Goal: Check status: Check status

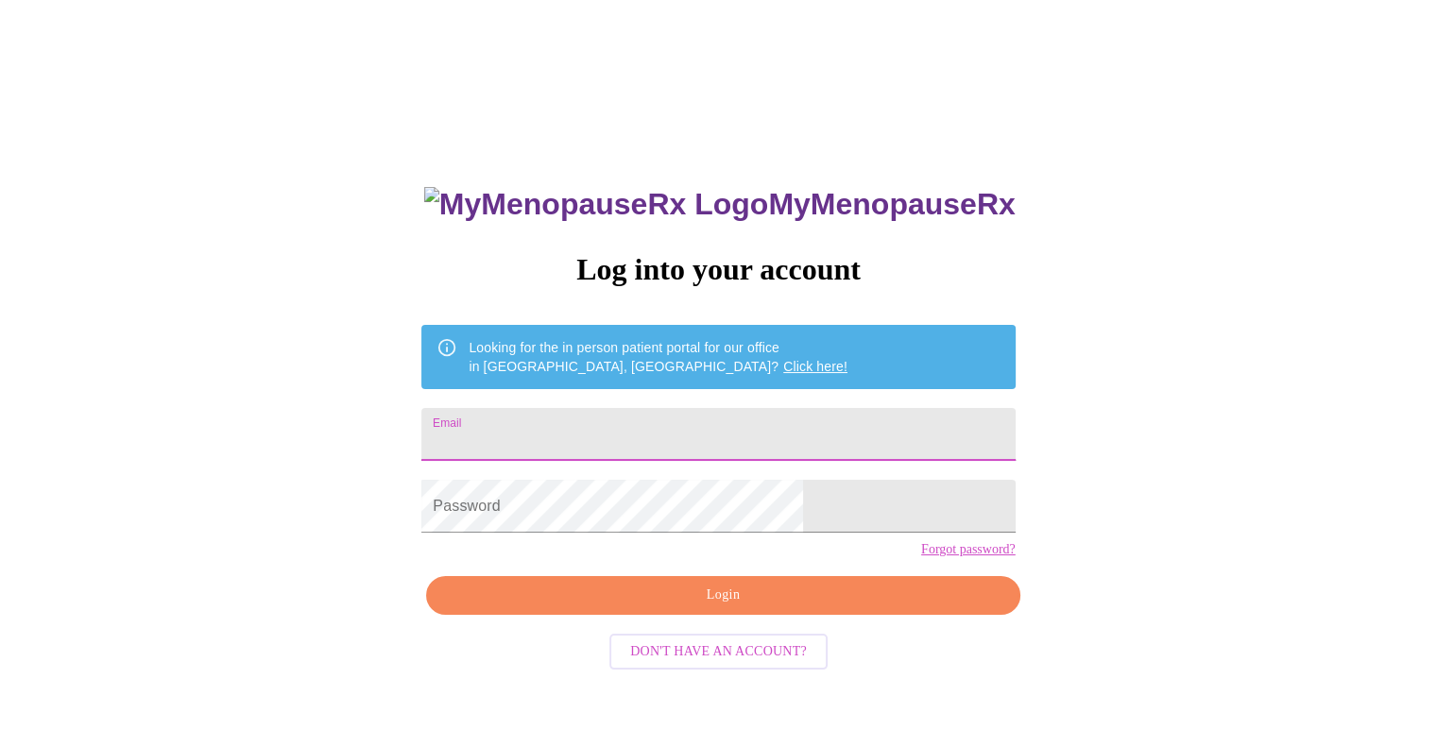
click at [779, 437] on input "Email" at bounding box center [717, 434] width 593 height 53
type input "[EMAIL_ADDRESS][DOMAIN_NAME]"
click at [676, 606] on div "MyMenopauseRx Log into your account Looking for the in person patient portal fo…" at bounding box center [717, 530] width 631 height 747
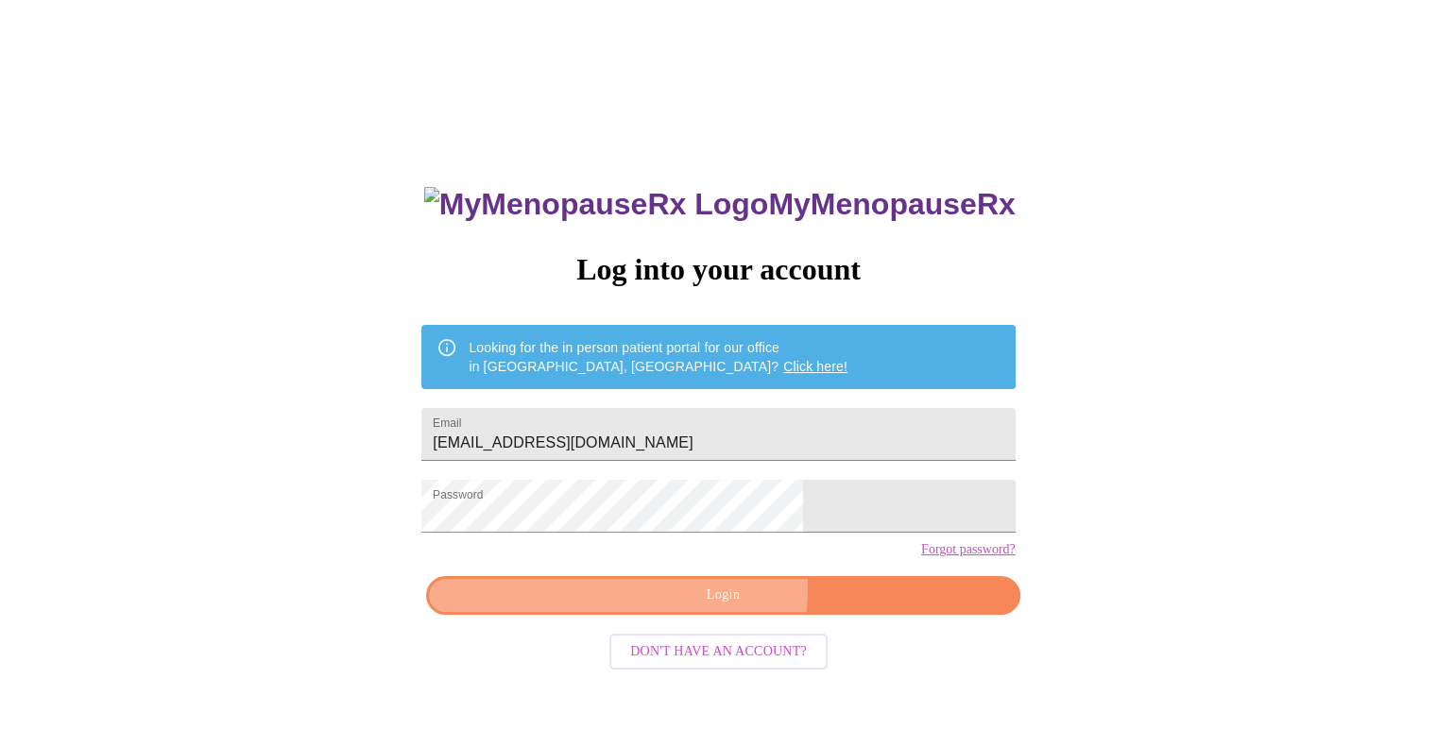
click at [676, 608] on span "Login" at bounding box center [723, 596] width 550 height 24
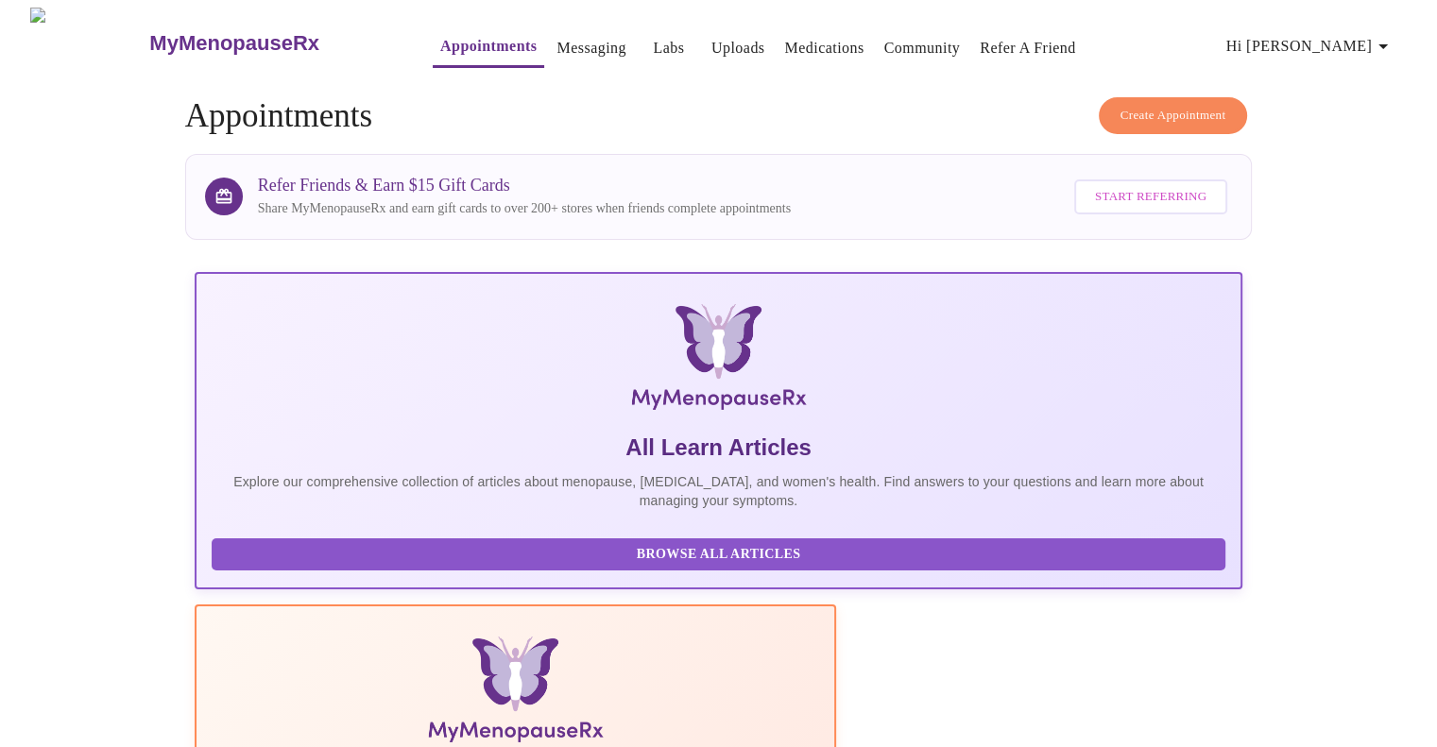
click at [653, 35] on link "Labs" at bounding box center [668, 48] width 31 height 26
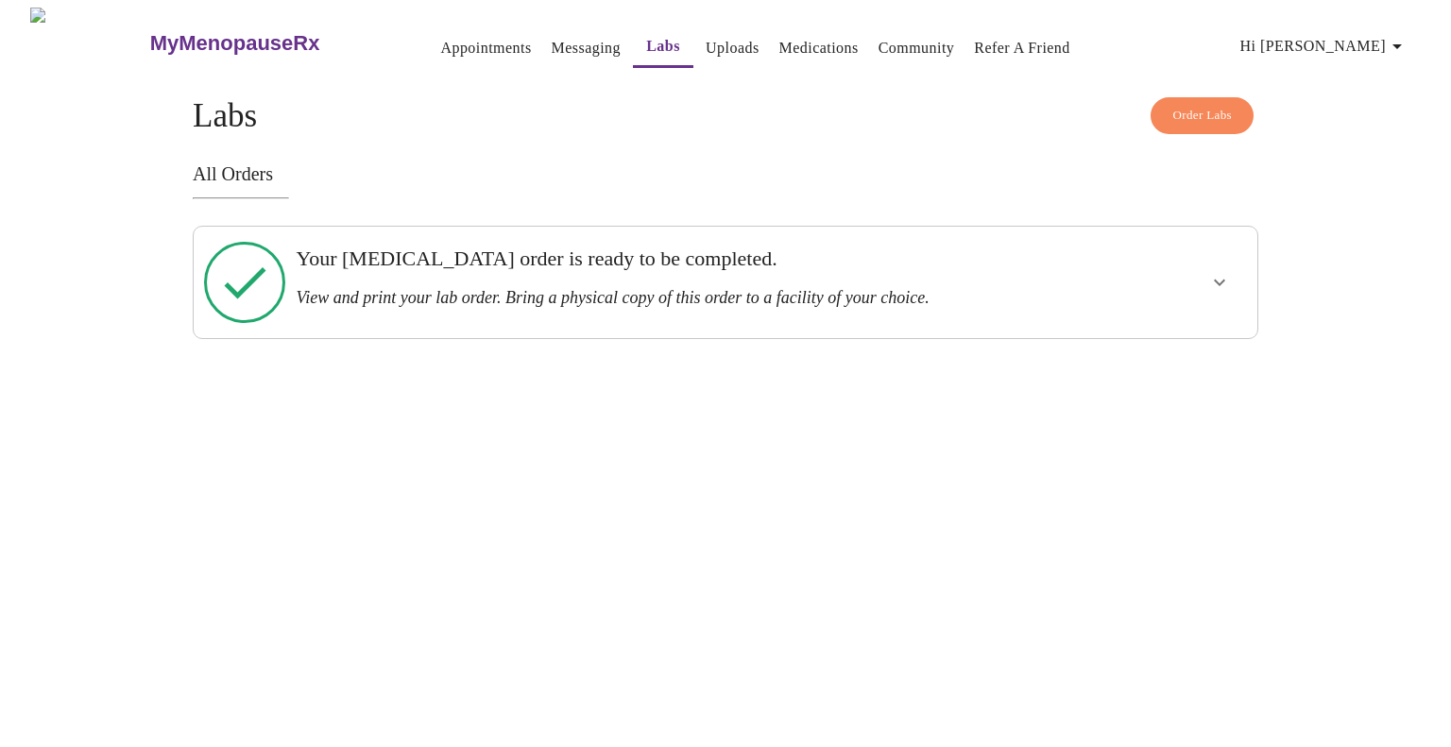
click at [1219, 271] on icon "show more" at bounding box center [1219, 282] width 23 height 23
click at [1175, 339] on span "View Order" at bounding box center [1174, 351] width 85 height 24
